Goal: Task Accomplishment & Management: Manage account settings

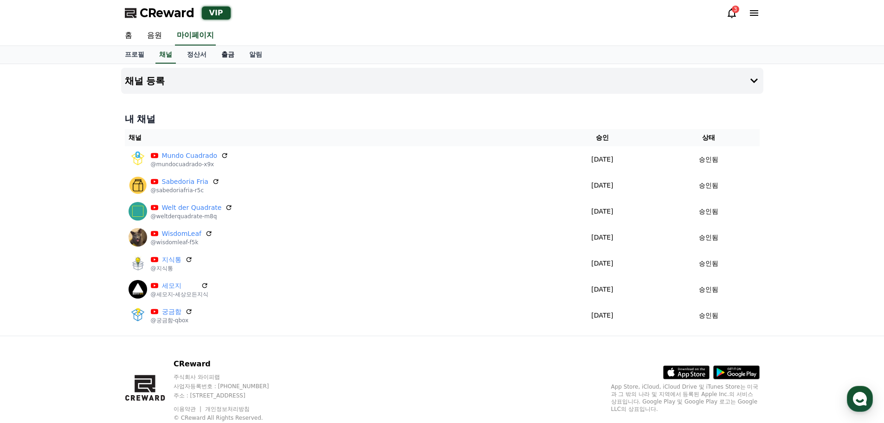
click at [231, 57] on link "출금" at bounding box center [228, 55] width 28 height 18
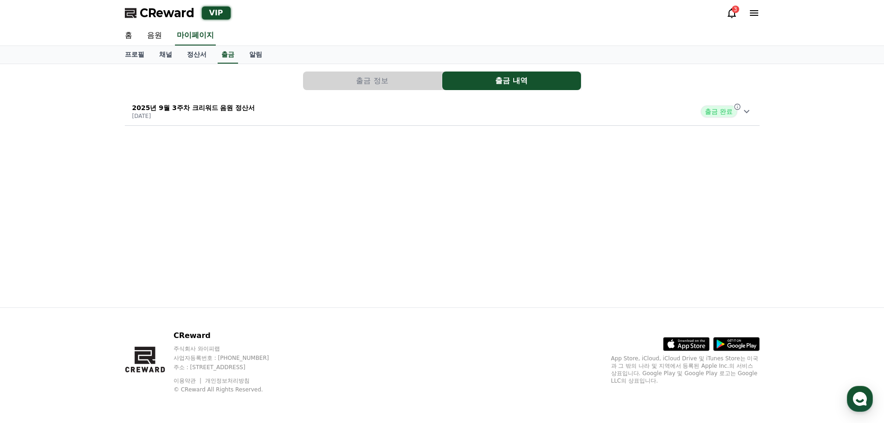
click at [343, 81] on button "출금 정보" at bounding box center [372, 80] width 139 height 19
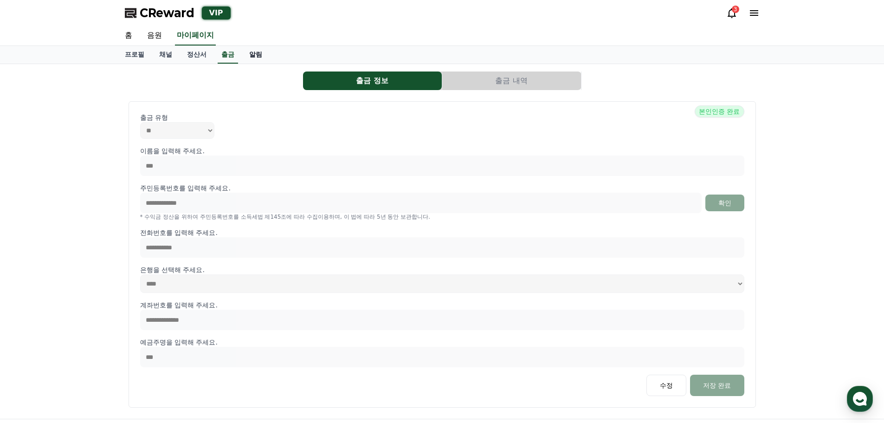
click at [260, 51] on link "알림" at bounding box center [256, 55] width 28 height 18
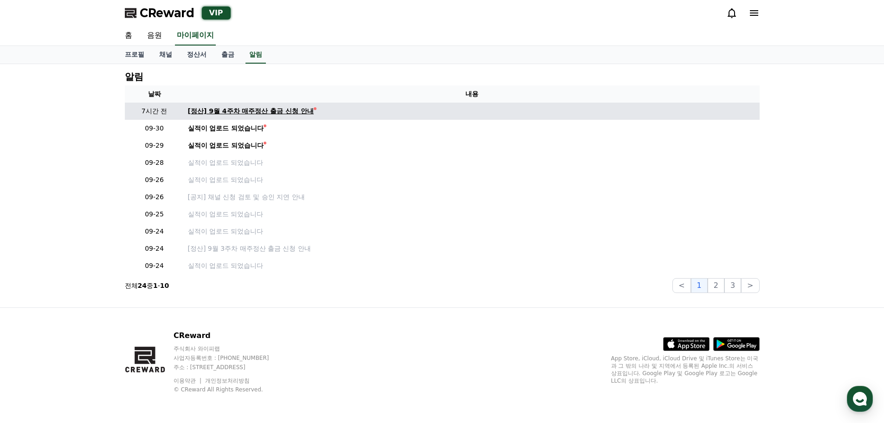
click at [274, 110] on div "[정산] 9월 4주차 매주정산 출금 신청 안내" at bounding box center [251, 111] width 126 height 10
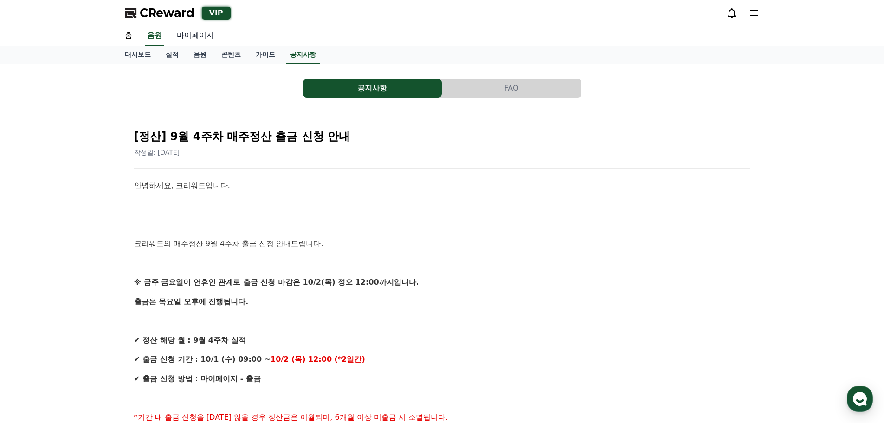
click at [182, 35] on link "마이페이지" at bounding box center [195, 35] width 52 height 19
select select "**********"
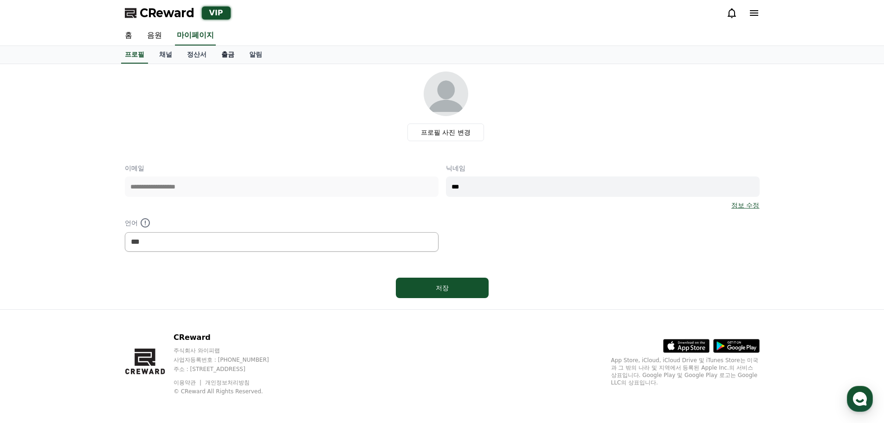
click at [225, 55] on link "출금" at bounding box center [228, 55] width 28 height 18
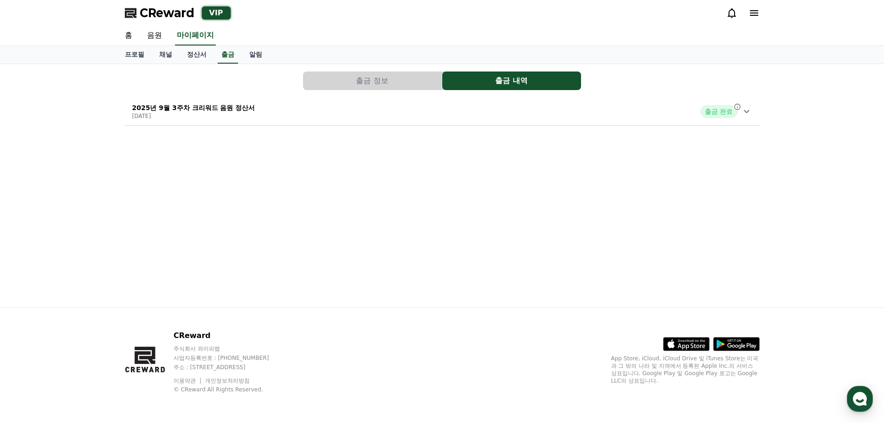
click at [752, 112] on icon at bounding box center [746, 111] width 11 height 11
click at [390, 83] on button "출금 정보" at bounding box center [372, 80] width 139 height 19
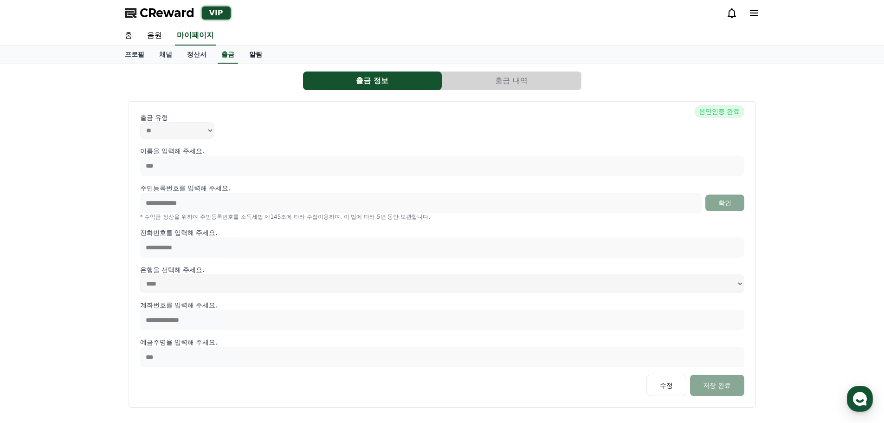
click at [251, 54] on link "알림" at bounding box center [256, 55] width 28 height 18
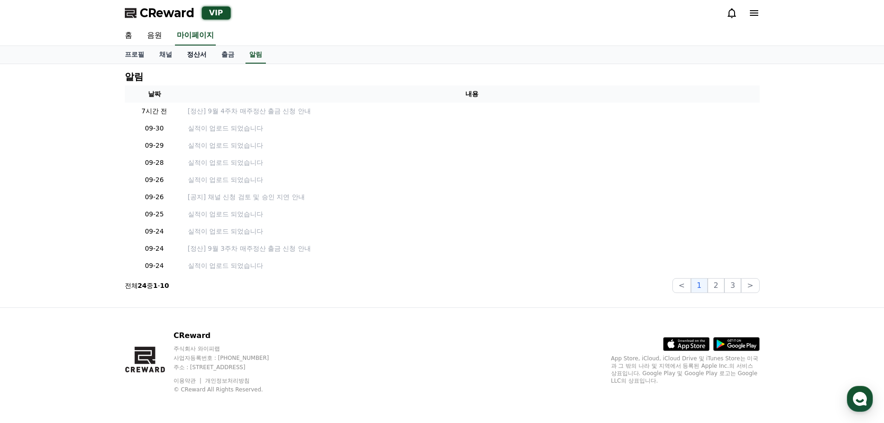
click at [202, 57] on link "정산서" at bounding box center [197, 55] width 34 height 18
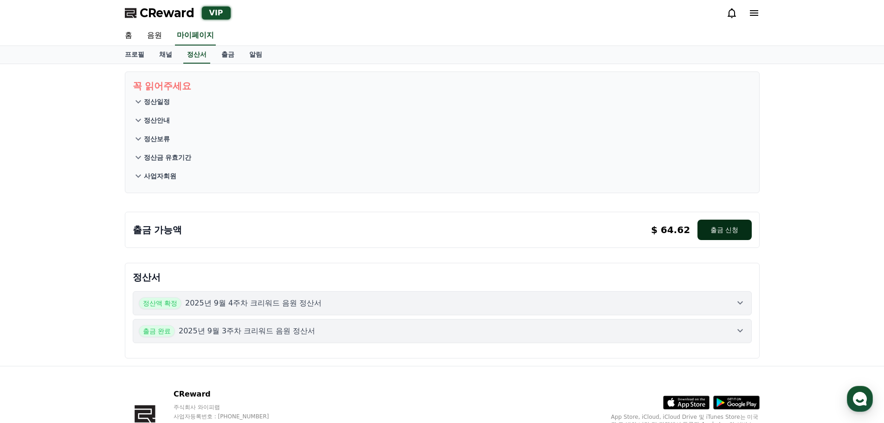
click at [736, 231] on button "출금 신청" at bounding box center [725, 230] width 54 height 20
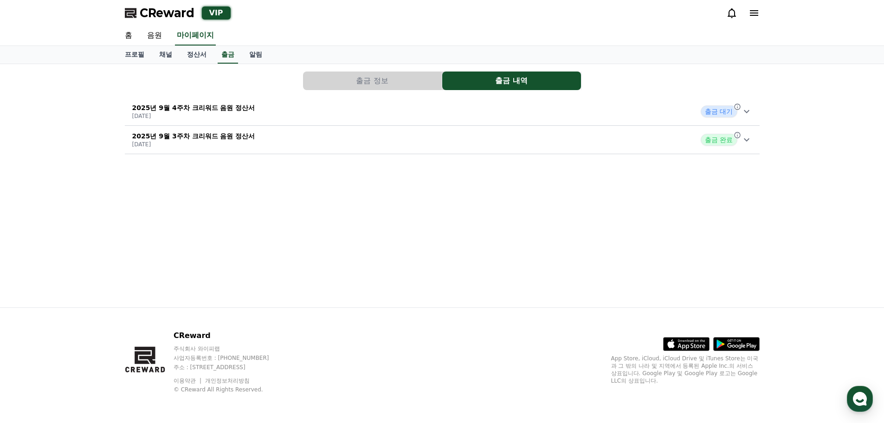
click at [750, 139] on icon at bounding box center [746, 139] width 11 height 11
click at [747, 110] on icon at bounding box center [746, 111] width 11 height 11
